Goal: Communication & Community: Answer question/provide support

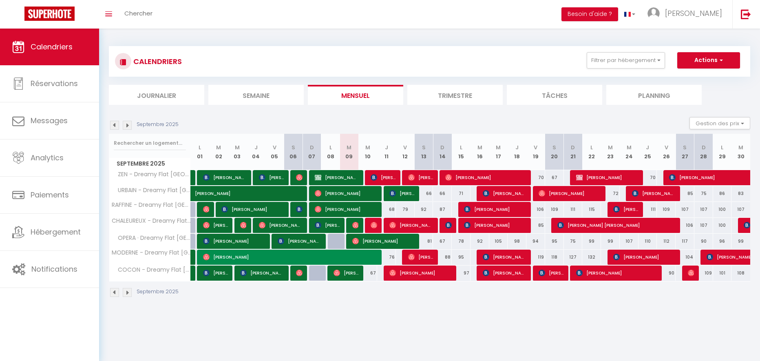
click at [116, 127] on img at bounding box center [114, 125] width 9 height 9
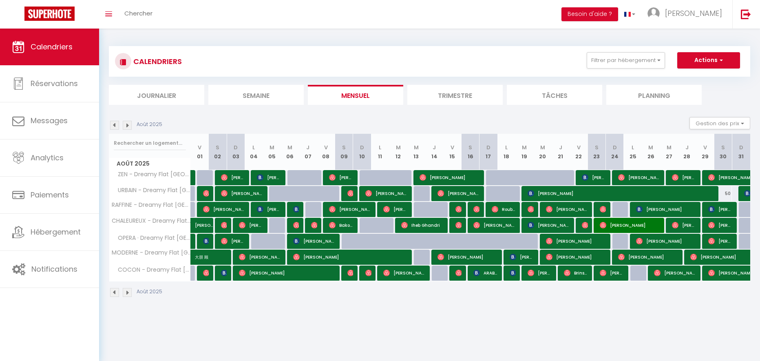
click at [126, 127] on img at bounding box center [127, 125] width 9 height 9
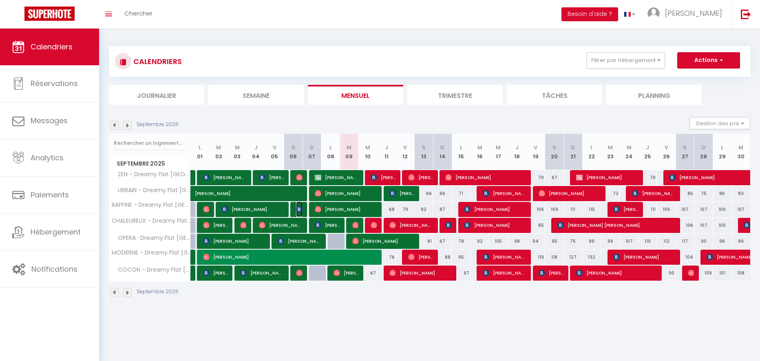
click at [298, 208] on img at bounding box center [299, 209] width 7 height 7
select select "OK"
select select "0"
select select "1"
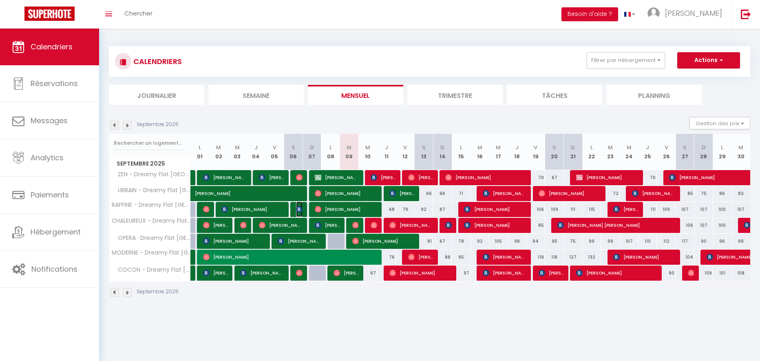
select select "1"
select select
select select "394"
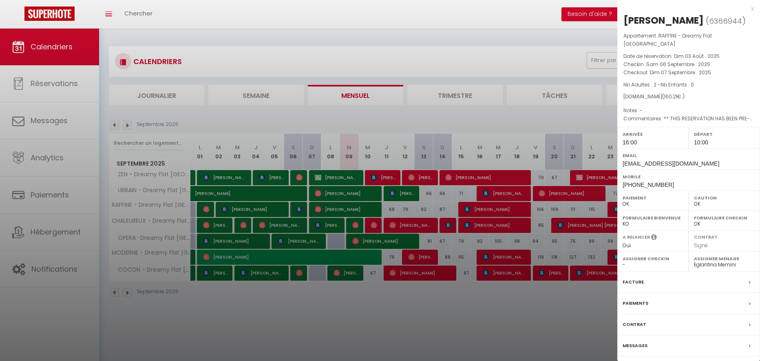
click at [277, 123] on div at bounding box center [380, 180] width 760 height 361
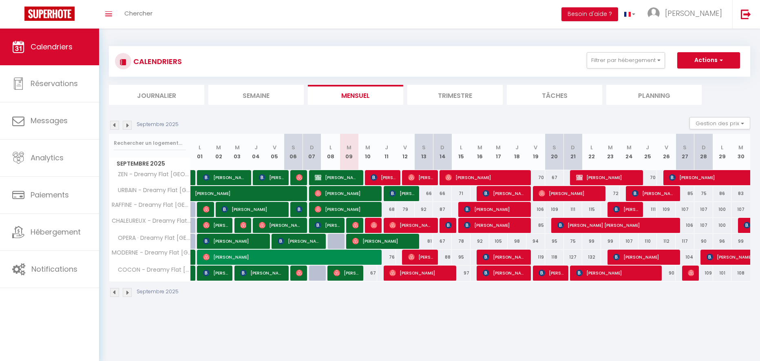
click at [115, 126] on img at bounding box center [114, 125] width 9 height 9
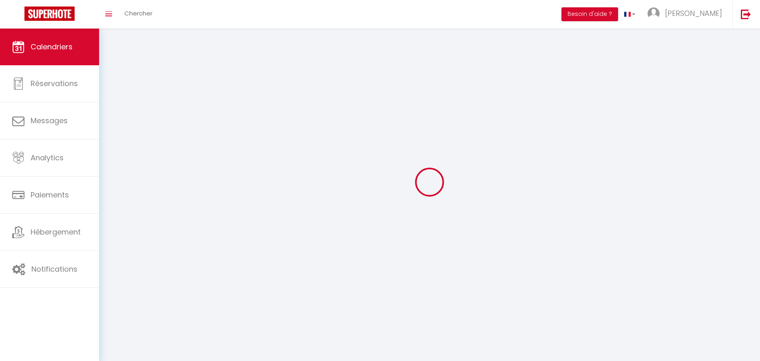
select select "0"
select select "394"
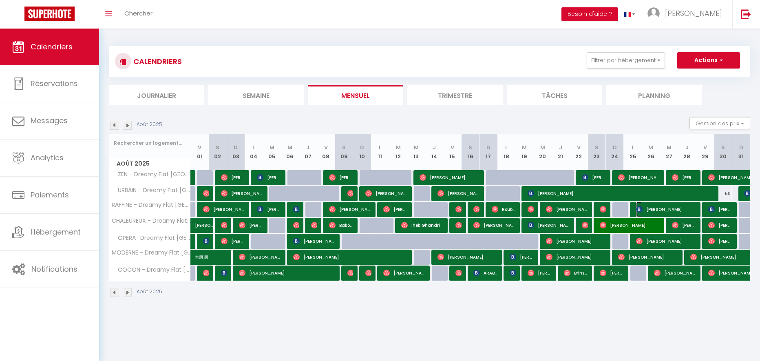
click at [672, 208] on span "[PERSON_NAME]" at bounding box center [666, 210] width 60 height 16
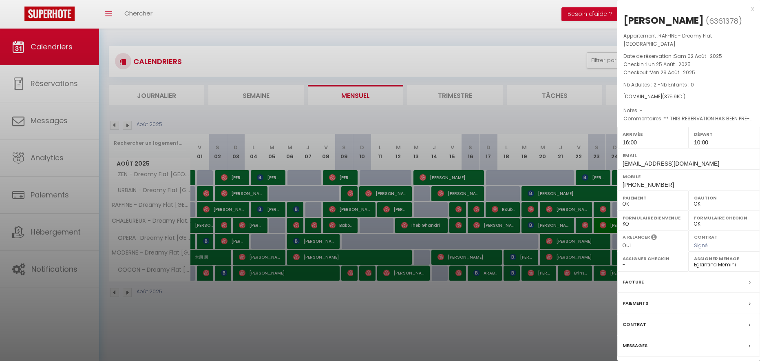
scroll to position [29, 0]
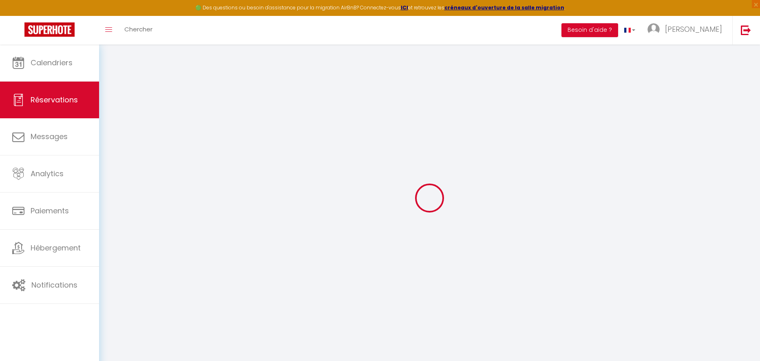
select select
checkbox input "false"
select select
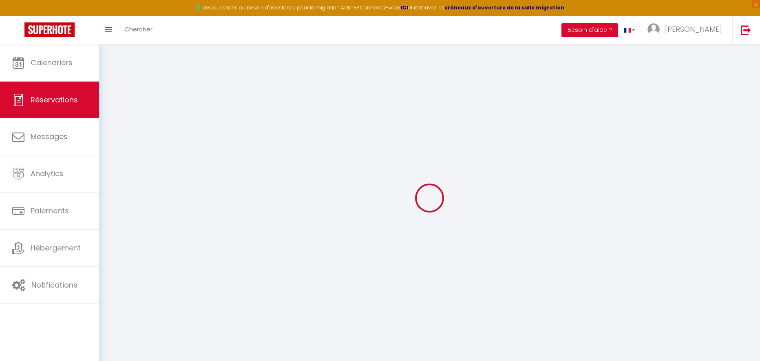
checkbox input "false"
type textarea "** THIS RESERVATION HAS BEEN PRE-PAID ** Approximate time of arrival: between 1…"
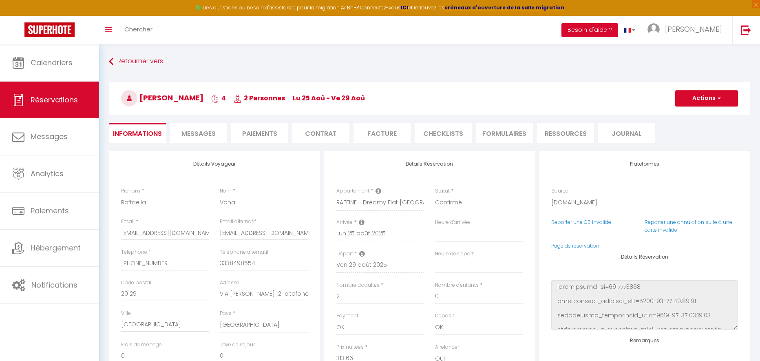
type input "45"
type input "17.25"
select select
checkbox input "false"
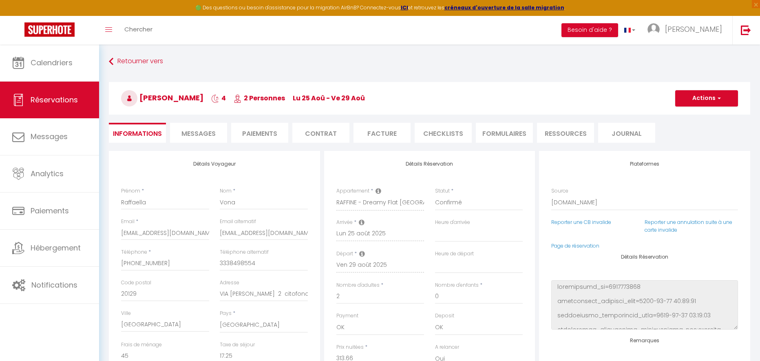
select select "16:00"
select select "10:00"
click at [180, 133] on li "Messages" at bounding box center [198, 133] width 57 height 20
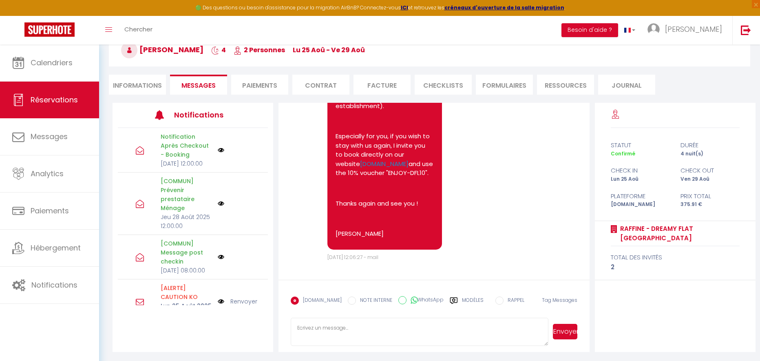
scroll to position [49, 0]
click at [355, 322] on textarea at bounding box center [420, 331] width 258 height 29
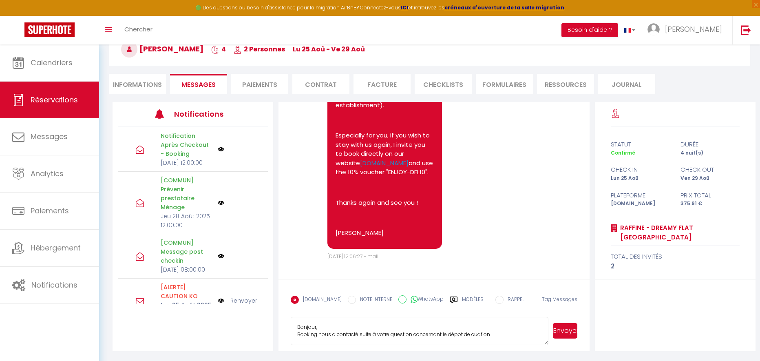
click at [480, 336] on textarea "Bonjour, Booking nous a contacté suite à votre question concernant le dépot de …" at bounding box center [420, 331] width 258 height 29
click at [478, 336] on textarea "Bonjour, Booking nous a contacté suite à votre question concernant le dépot de …" at bounding box center [420, 331] width 258 height 29
click at [460, 335] on textarea "Bonjour, Booking nous a contacté suite à votre question concernant le dépot de …" at bounding box center [420, 331] width 258 height 29
click at [492, 332] on textarea "Bonjour, Booking nous a contacté suite à votre question concernant le dépôt de …" at bounding box center [420, 331] width 258 height 29
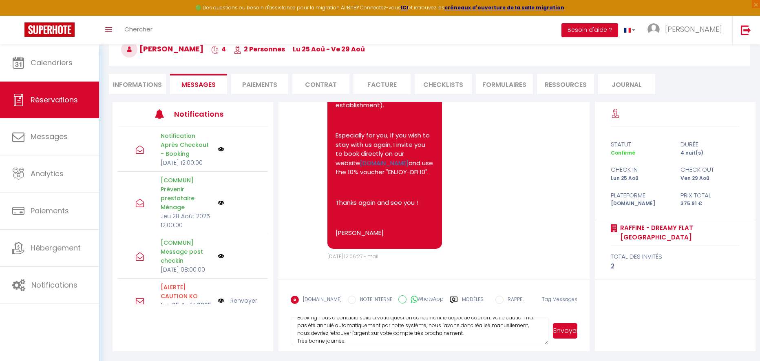
click at [0, 361] on span at bounding box center [0, 361] width 0 height 0
drag, startPoint x: 42, startPoint y: 143, endPoint x: 3, endPoint y: 104, distance: 55.1
click at [0, 361] on span at bounding box center [0, 361] width 0 height 0
click at [407, 330] on textarea "Bonjour, Booking nous a contacté suite à votre question concernant le dépôt de …" at bounding box center [420, 331] width 258 height 29
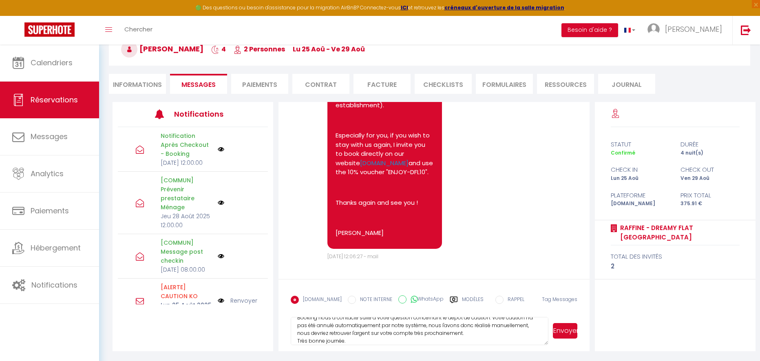
paste textarea "Good morning Booking contacted us following your question regarding the deposit…"
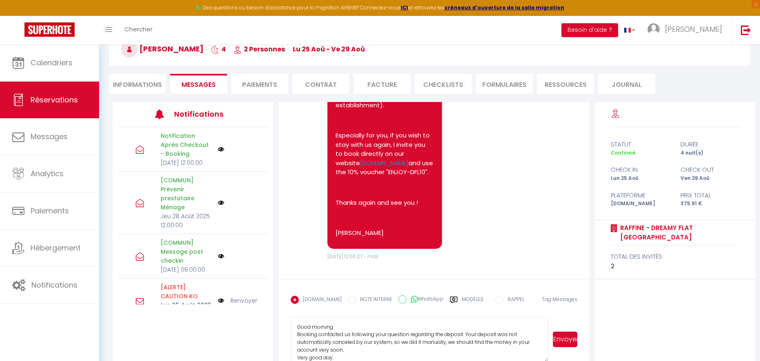
drag, startPoint x: 547, startPoint y: 344, endPoint x: 546, endPoint y: 361, distance: 16.7
click at [563, 312] on html "🟢 Des questions ou besoin d'assistance pour la migration AirBnB? Connectez-vous…" at bounding box center [380, 131] width 760 height 361
click at [443, 343] on textarea "Good morning Booking contacted us following your question regarding the deposit…" at bounding box center [420, 339] width 258 height 45
click at [444, 342] on textarea "Good morning Booking contacted us following your question regarding the deposit…" at bounding box center [420, 339] width 258 height 45
click at [478, 344] on textarea "Good morning Booking contacted us following your question regarding the deposit…" at bounding box center [420, 339] width 258 height 45
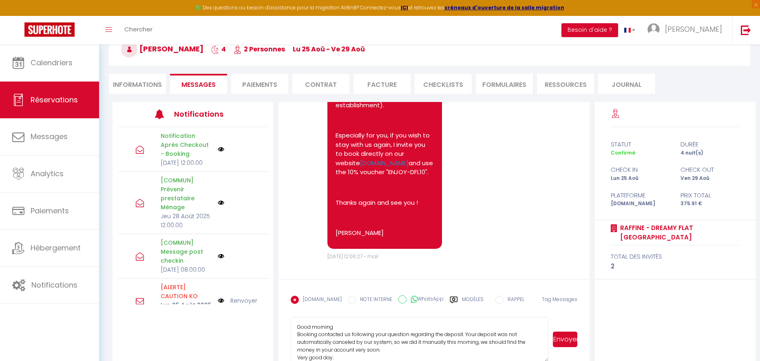
click at [479, 343] on textarea "Good morning Booking contacted us following your question regarding the deposit…" at bounding box center [420, 339] width 258 height 45
click at [514, 346] on textarea "Good morning Booking contacted us following your question regarding the deposit…" at bounding box center [420, 339] width 258 height 45
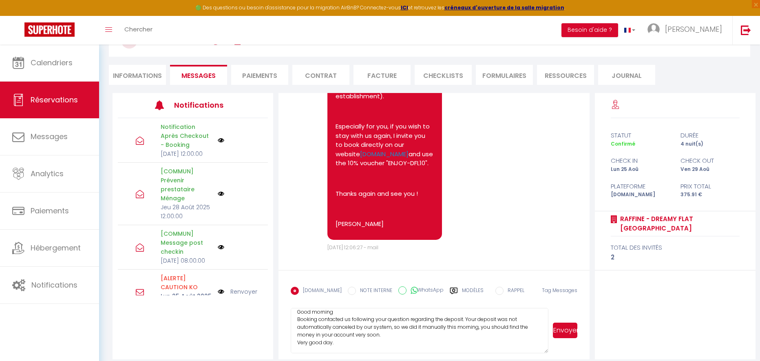
scroll to position [66, 0]
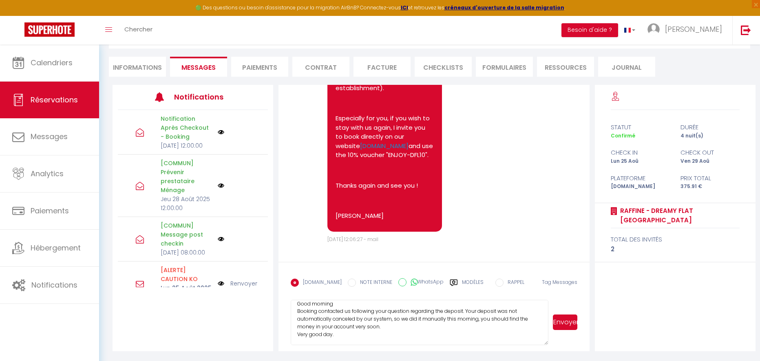
type textarea "Good morning Booking contacted us following your question regarding the deposit…"
click at [565, 319] on button "Envoyer" at bounding box center [565, 323] width 24 height 16
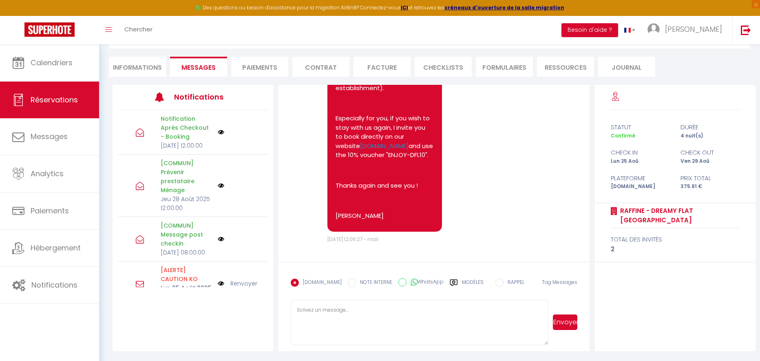
scroll to position [0, 0]
